Goal: Communication & Community: Share content

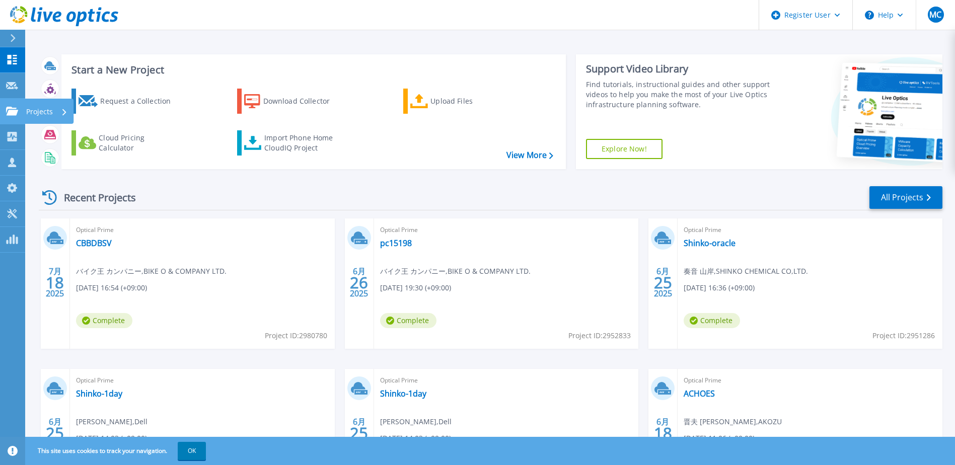
click at [34, 110] on p "Projects" at bounding box center [39, 112] width 27 height 26
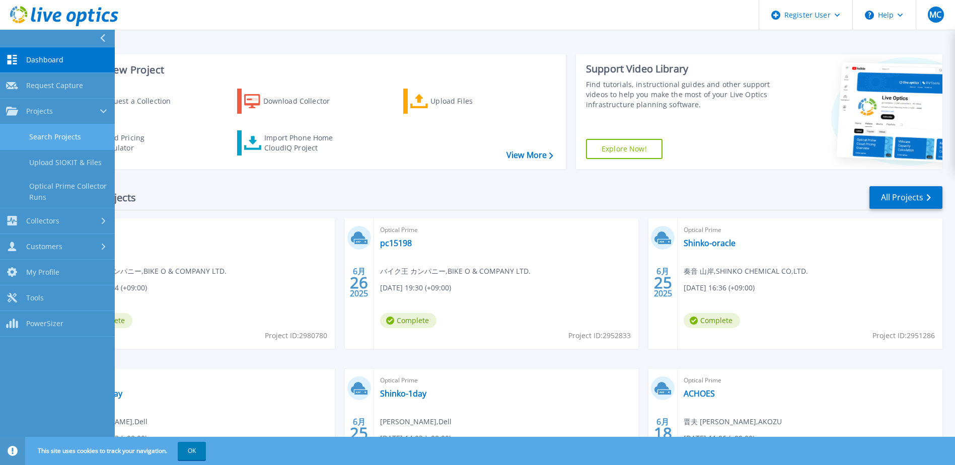
click at [61, 136] on link "Search Projects" at bounding box center [57, 137] width 115 height 26
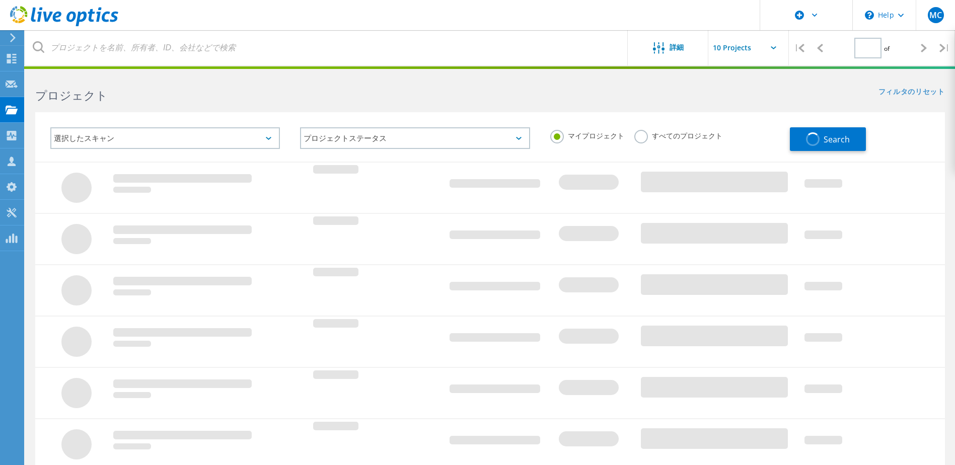
type input "1"
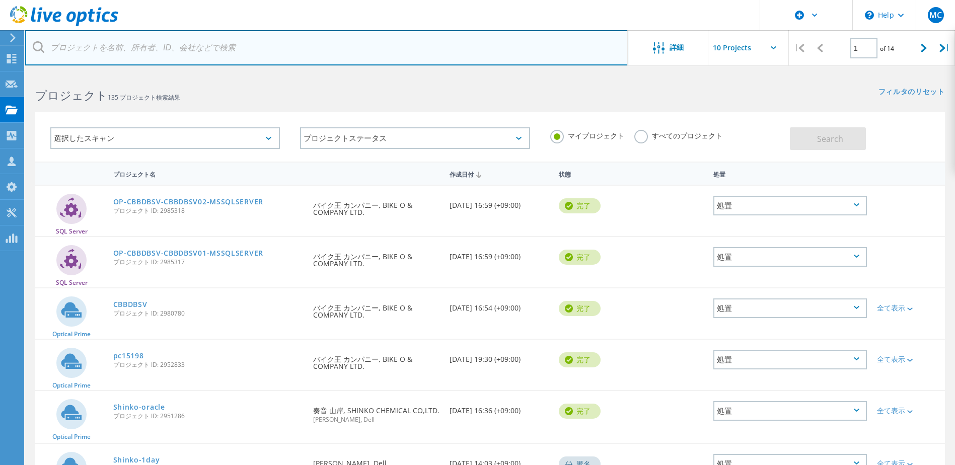
click at [146, 48] on input "text" at bounding box center [326, 47] width 603 height 35
paste input "yama.hiroshi@central-eng.co.jp"
type input "yama.hiroshi@central-eng.co.jp"
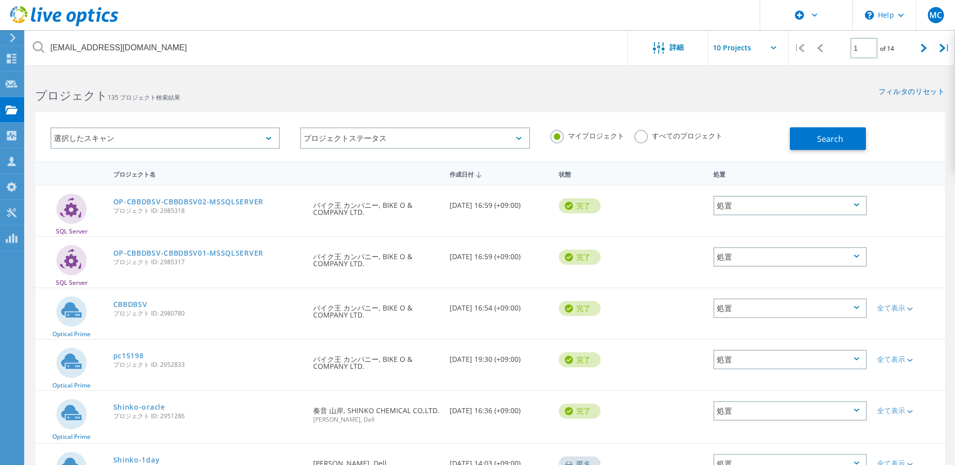
click at [644, 133] on label "すべてのプロジェクト" at bounding box center [678, 135] width 88 height 10
click at [0, 0] on input "すべてのプロジェクト" at bounding box center [0, 0] width 0 height 0
click at [828, 136] on span "Search" at bounding box center [830, 138] width 26 height 11
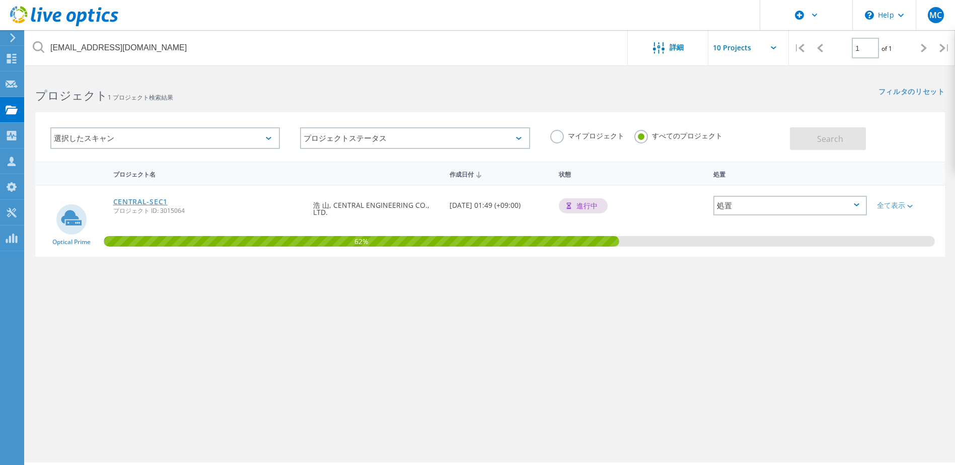
click at [146, 199] on link "CENTRAL-SEC1" at bounding box center [140, 201] width 54 height 7
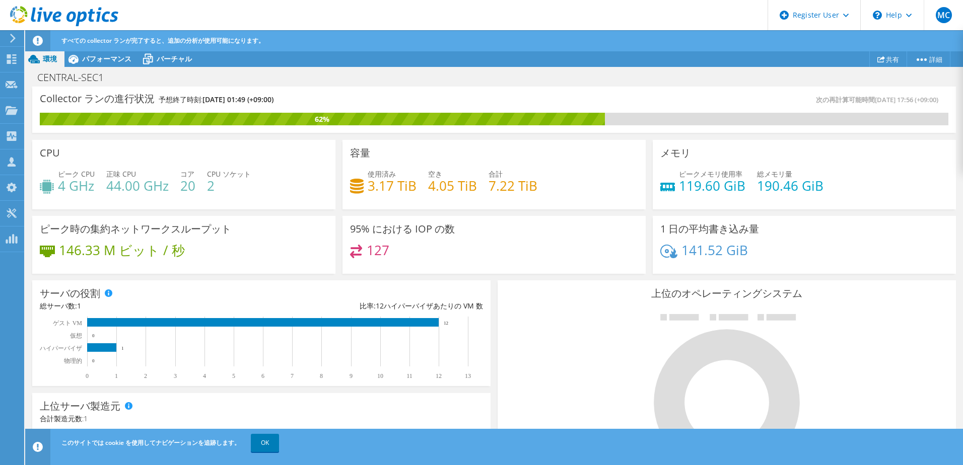
scroll to position [201, 0]
click at [887, 61] on link "共有" at bounding box center [888, 59] width 38 height 16
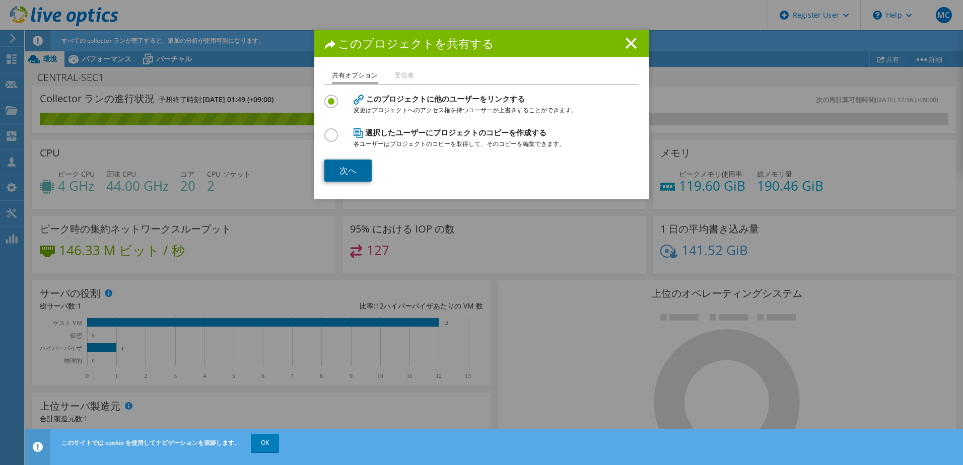
click at [350, 169] on link "次へ" at bounding box center [347, 171] width 47 height 22
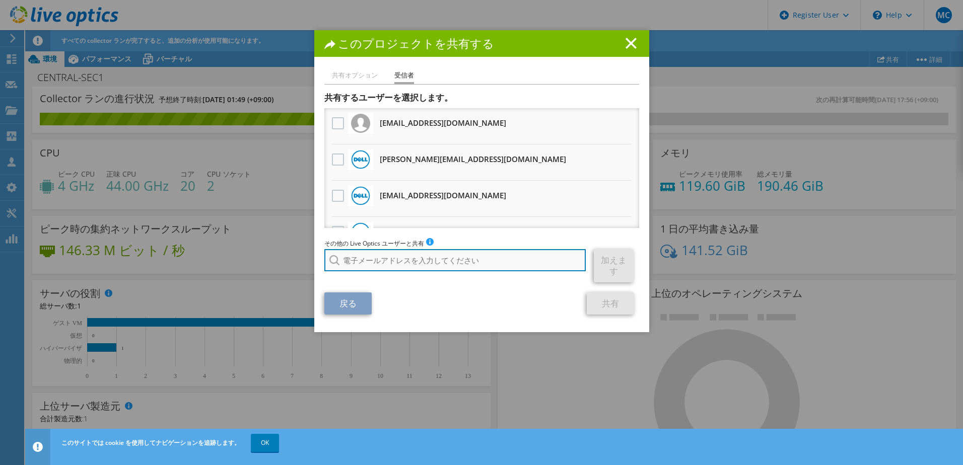
click at [372, 260] on input "search" at bounding box center [455, 260] width 262 height 22
type input "た"
type input "t"
type input "み"
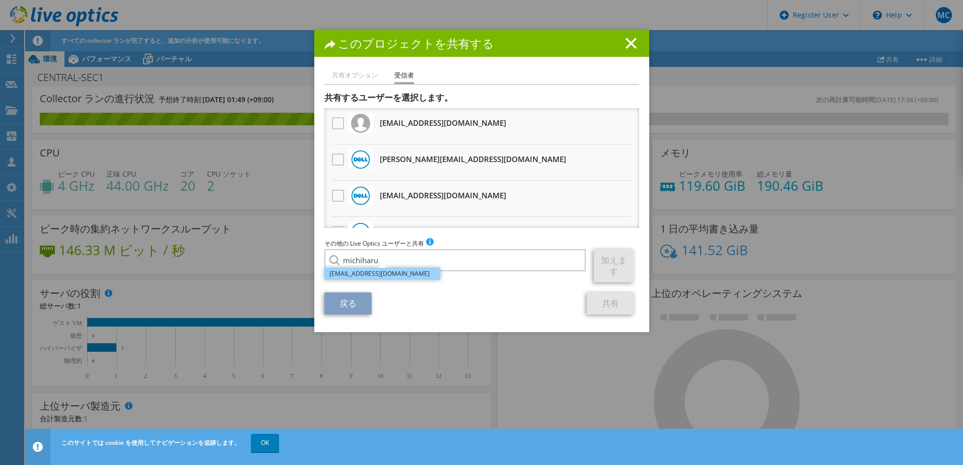
click at [376, 274] on li "Michiharu.Takasu@Dell.com" at bounding box center [382, 274] width 116 height 12
type input "Michiharu.Takasu@Dell.com"
click at [611, 262] on link "加えます" at bounding box center [614, 265] width 40 height 33
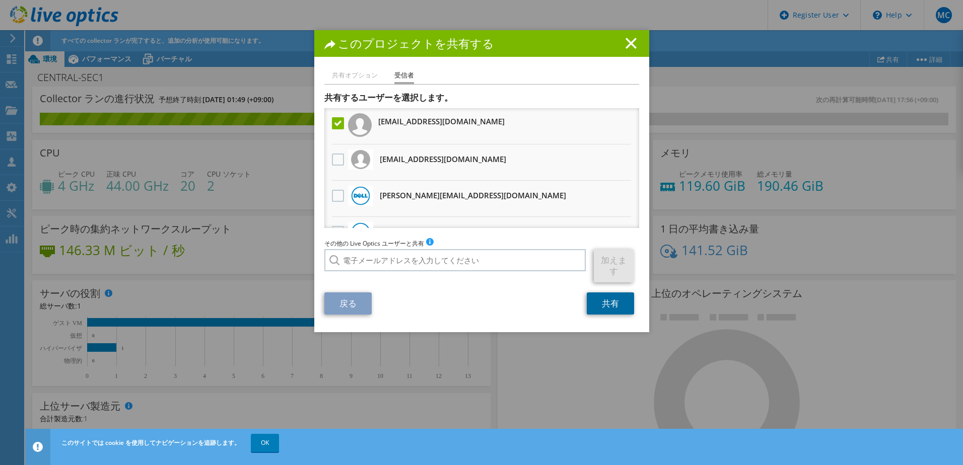
click at [614, 304] on link "共有" at bounding box center [610, 304] width 47 height 22
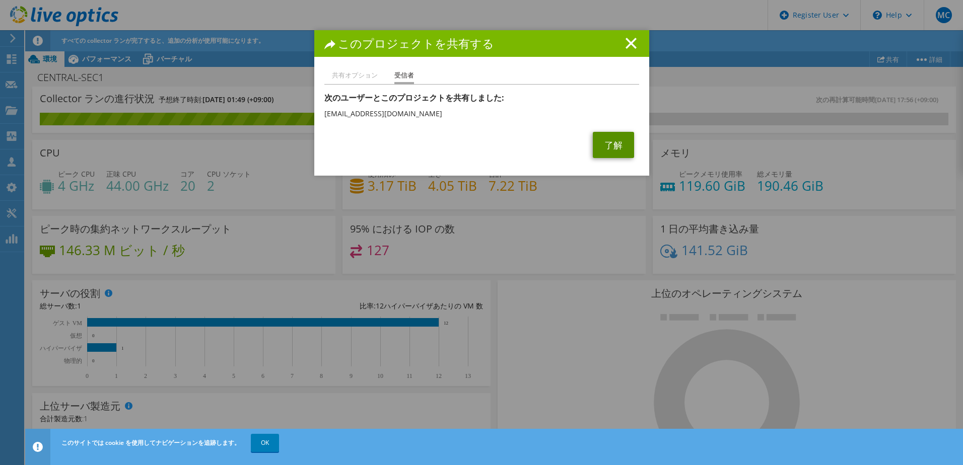
click at [620, 143] on link "了解" at bounding box center [613, 145] width 41 height 26
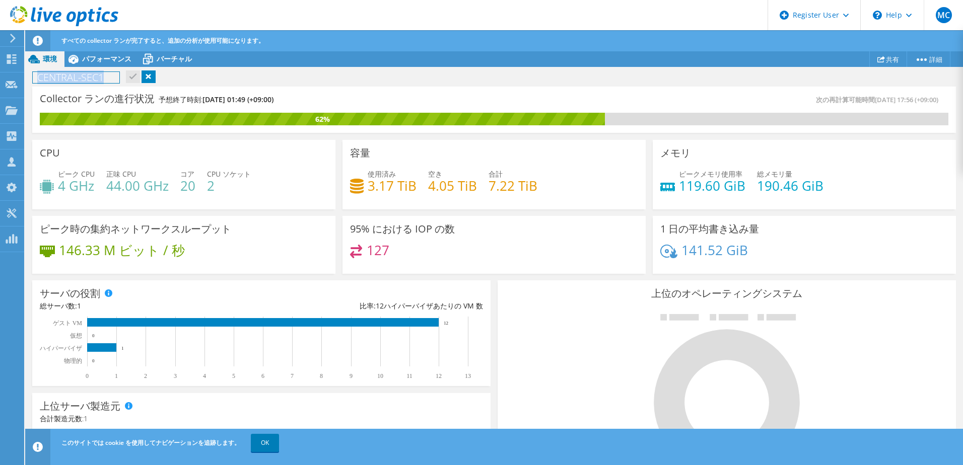
drag, startPoint x: 40, startPoint y: 77, endPoint x: 104, endPoint y: 79, distance: 64.0
click at [104, 79] on h1 "CENTRAL-SEC1" at bounding box center [76, 77] width 87 height 11
click at [82, 76] on link at bounding box center [82, 76] width 14 height 13
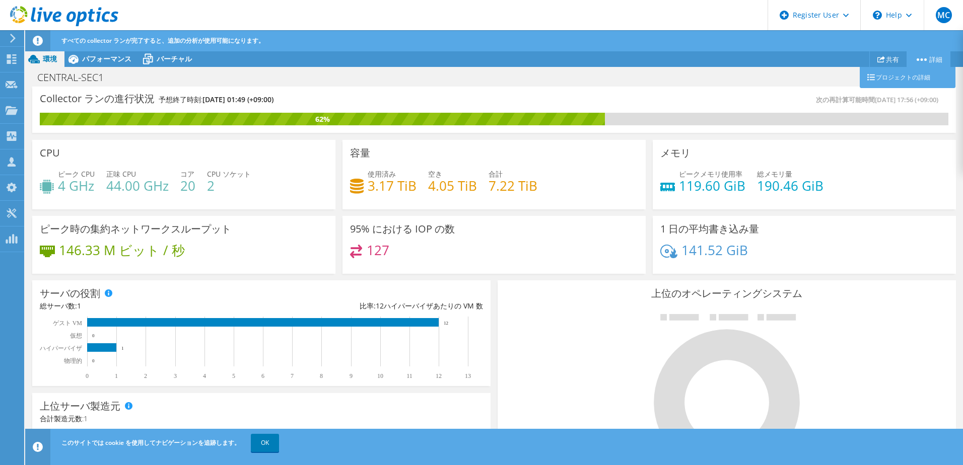
click at [939, 56] on link "詳細" at bounding box center [928, 59] width 44 height 16
click at [899, 80] on link "プロジェクトの詳細" at bounding box center [908, 77] width 96 height 21
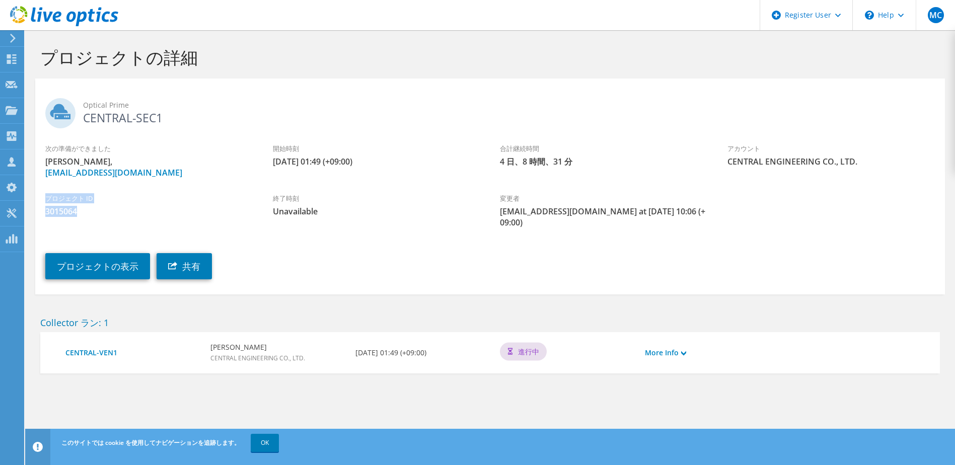
drag, startPoint x: 90, startPoint y: 208, endPoint x: 47, endPoint y: 201, distance: 43.0
click at [47, 201] on div "プロジェクト ID 3015064" at bounding box center [149, 205] width 228 height 34
copy div "プロジェクト ID 3015064"
drag, startPoint x: 191, startPoint y: 171, endPoint x: 47, endPoint y: 169, distance: 144.0
click at [47, 169] on span "浩 山, yama.hiroshi@central-eng.co.jp" at bounding box center [148, 167] width 207 height 22
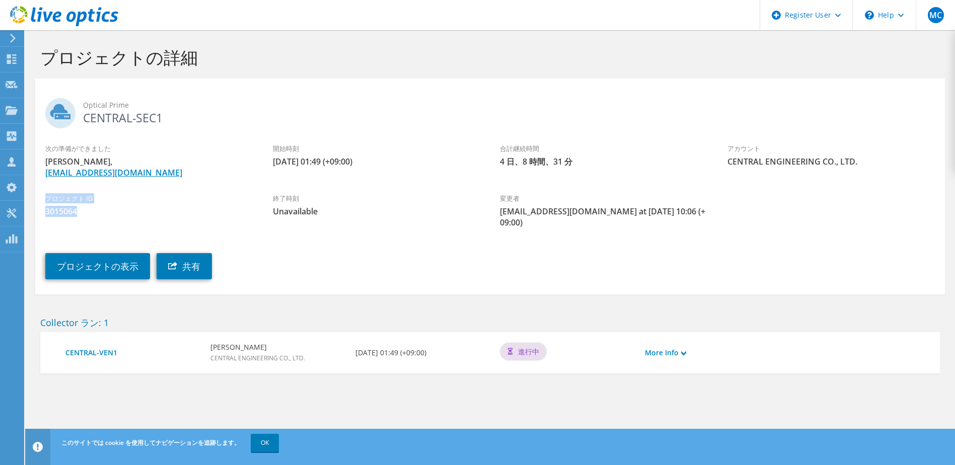
copy link "yama.hiroshi@central-eng.co.jp"
click at [66, 13] on icon at bounding box center [64, 16] width 108 height 21
